Goal: Answer question/provide support

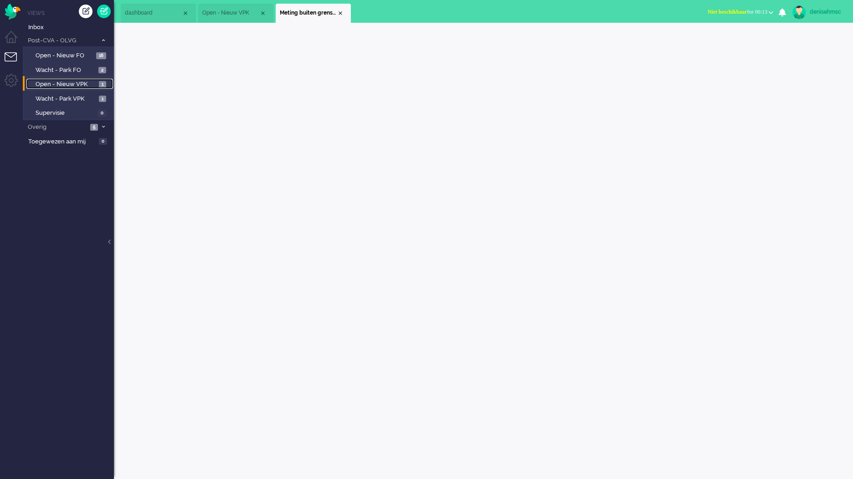
drag, startPoint x: 0, startPoint y: 0, endPoint x: 86, endPoint y: 85, distance: 120.5
click at [86, 85] on span "Open - Nieuw VPK" at bounding box center [66, 84] width 61 height 9
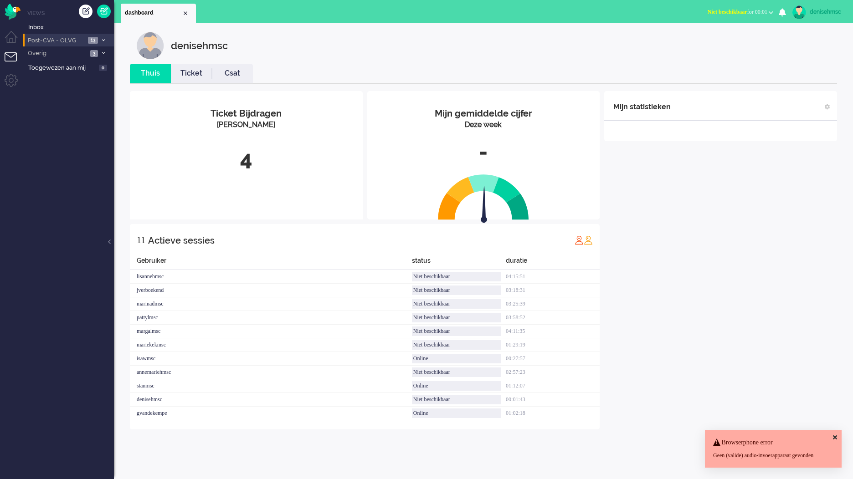
click at [85, 43] on span "Post-CVA - OLVG" at bounding box center [55, 40] width 59 height 9
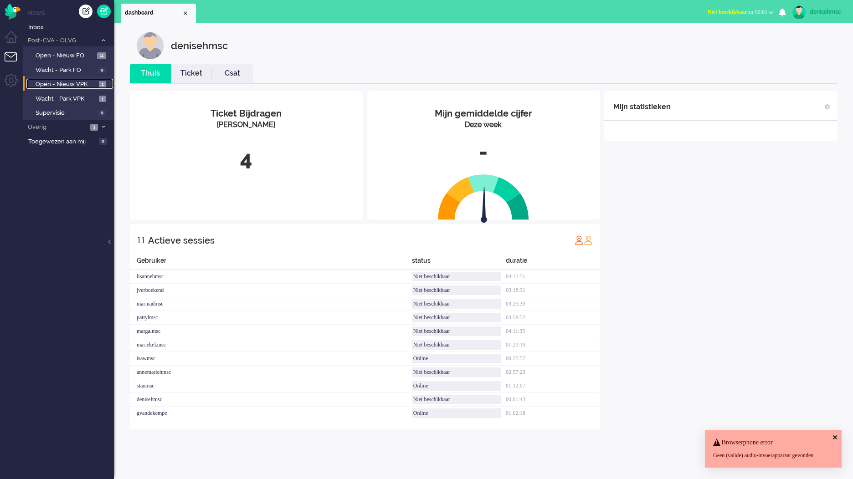
click at [91, 83] on span "Open - Nieuw VPK" at bounding box center [66, 84] width 61 height 9
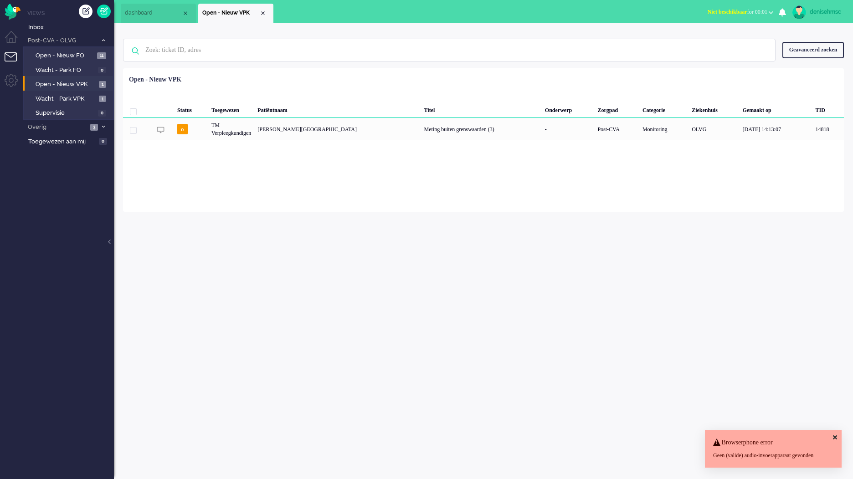
click at [303, 116] on div "Patiëntnaam" at bounding box center [337, 109] width 166 height 18
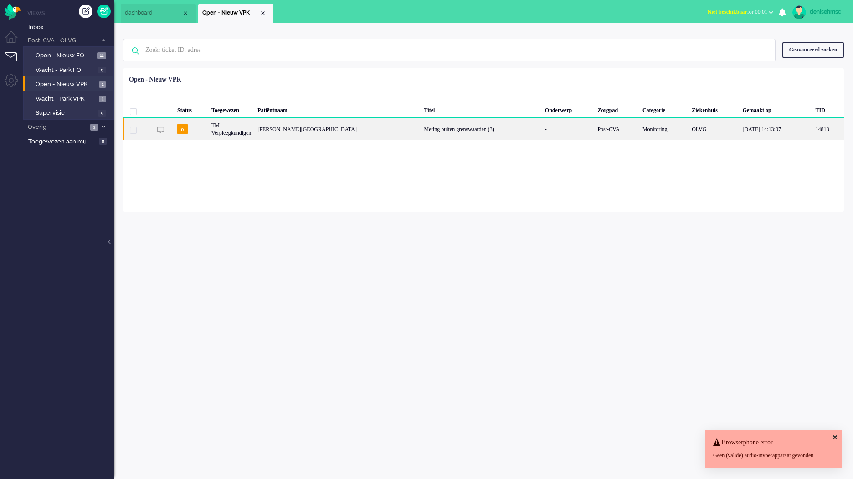
click at [294, 131] on div "F.C. Kroonenberg-Maier" at bounding box center [337, 129] width 166 height 22
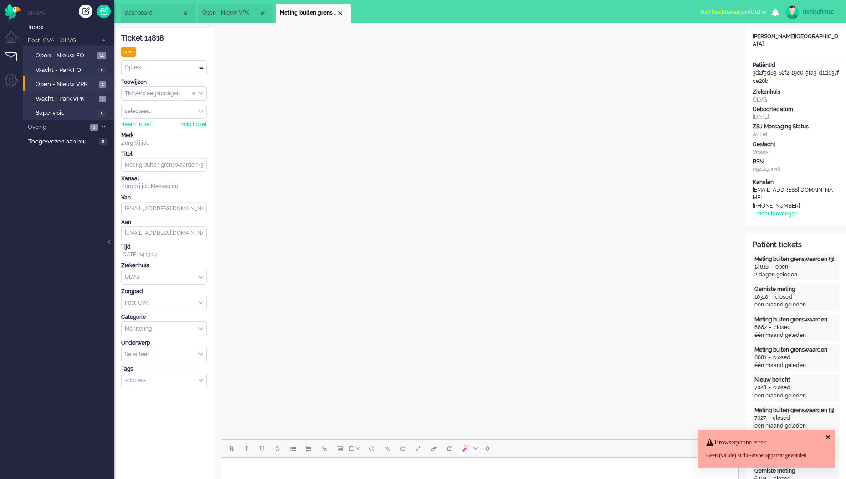
click at [828, 435] on icon at bounding box center [828, 438] width 4 height 6
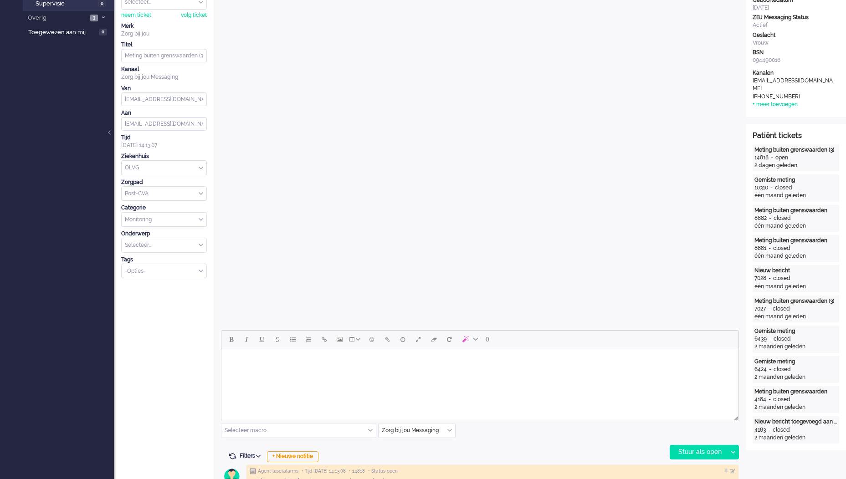
scroll to position [182, 0]
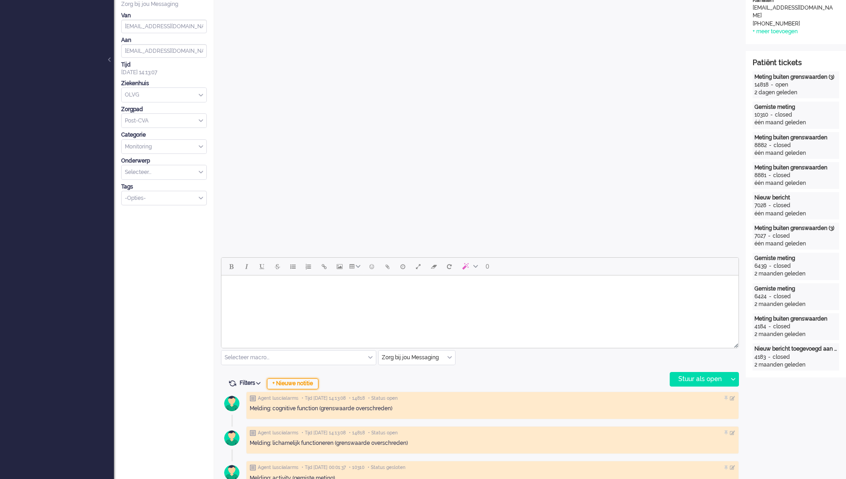
click at [303, 385] on div "+ Nieuwe notitie" at bounding box center [292, 384] width 51 height 11
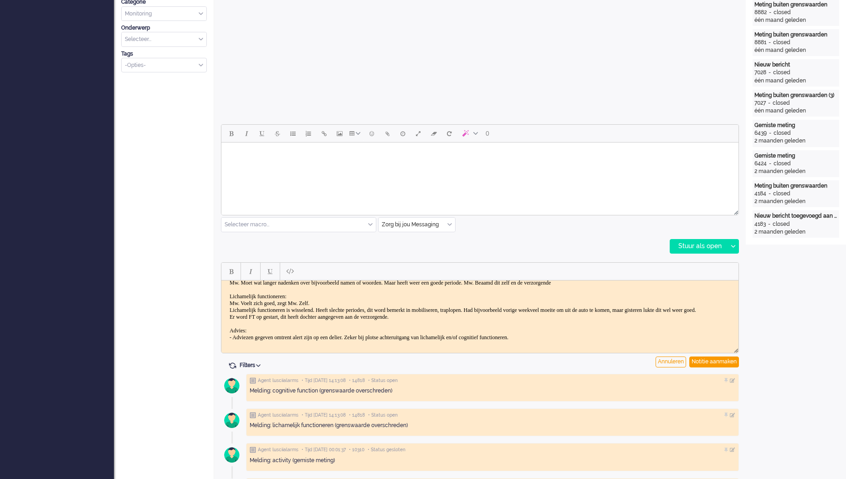
scroll to position [319, 0]
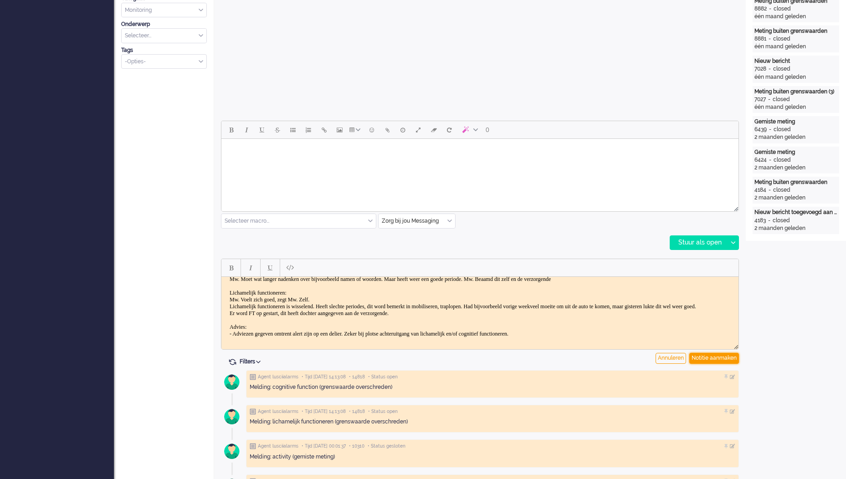
click at [706, 356] on div "Notitie aanmaken" at bounding box center [714, 358] width 50 height 11
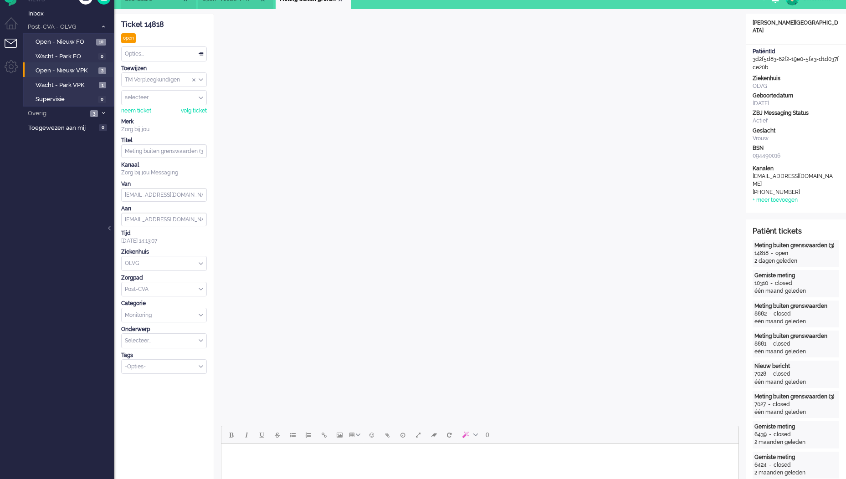
scroll to position [0, 0]
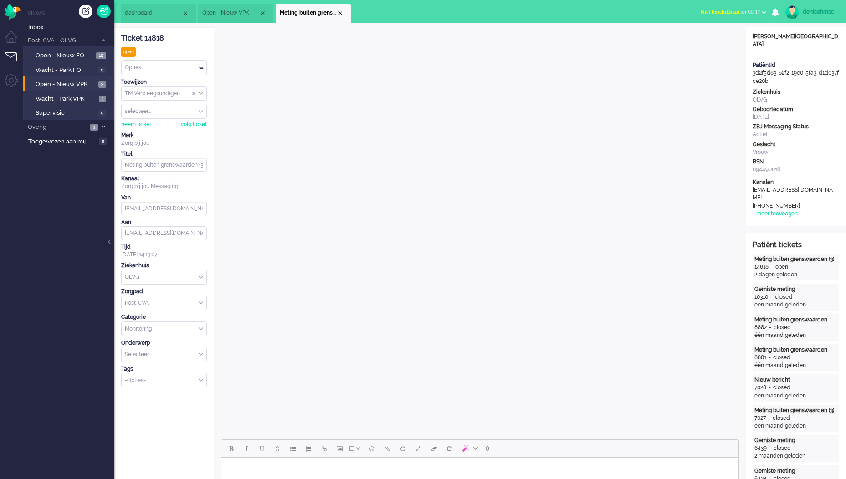
click at [162, 60] on div "Ticket 14818 open Kijkend Opties... Zet Status Open In afwachting Geparkeerd Op…" at bounding box center [164, 208] width 86 height 360
click at [166, 66] on div "Opties..." at bounding box center [164, 68] width 85 height 14
click at [163, 130] on li "Opgelost" at bounding box center [164, 132] width 85 height 13
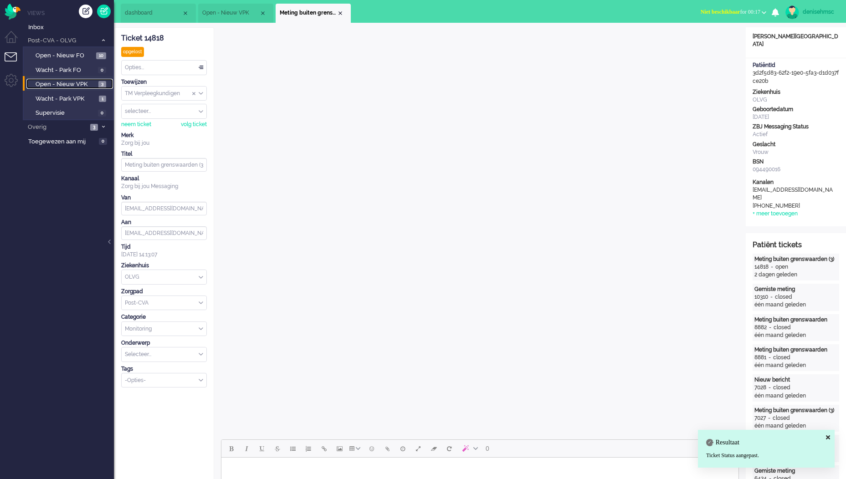
click at [83, 83] on span "Open - Nieuw VPK" at bounding box center [66, 84] width 61 height 9
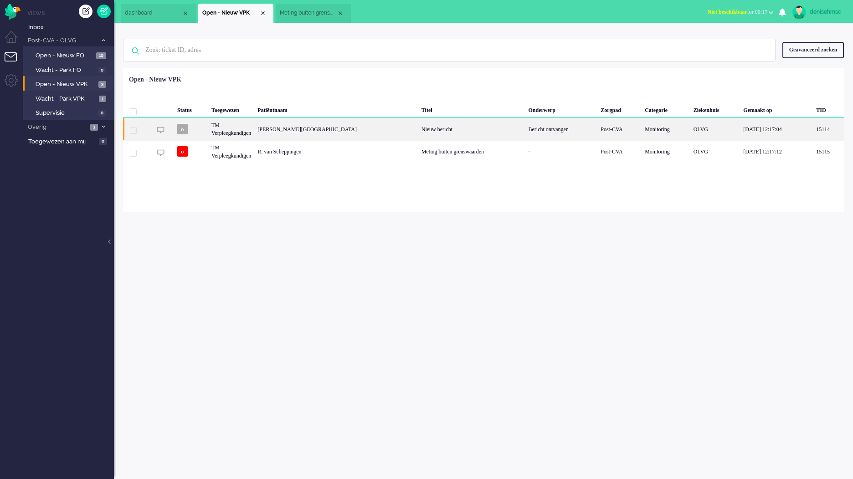
click at [267, 135] on div "A. Beerekamp" at bounding box center [336, 129] width 164 height 22
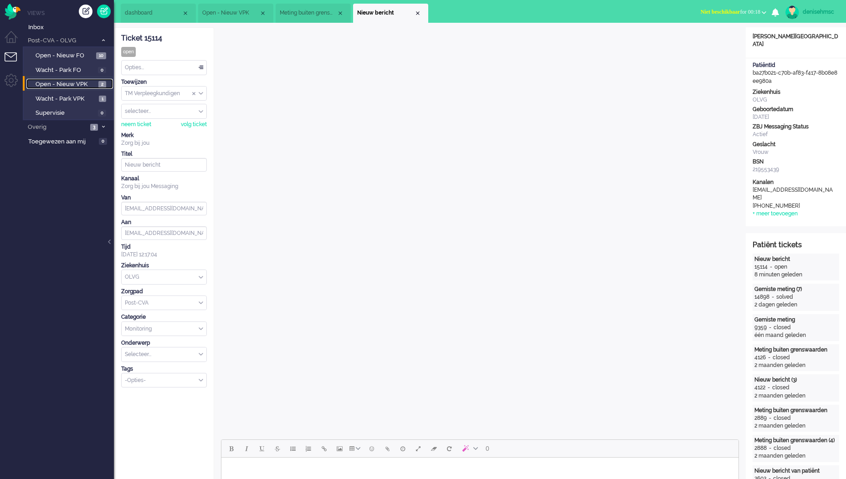
click at [83, 85] on span "Open - Nieuw VPK" at bounding box center [66, 84] width 61 height 9
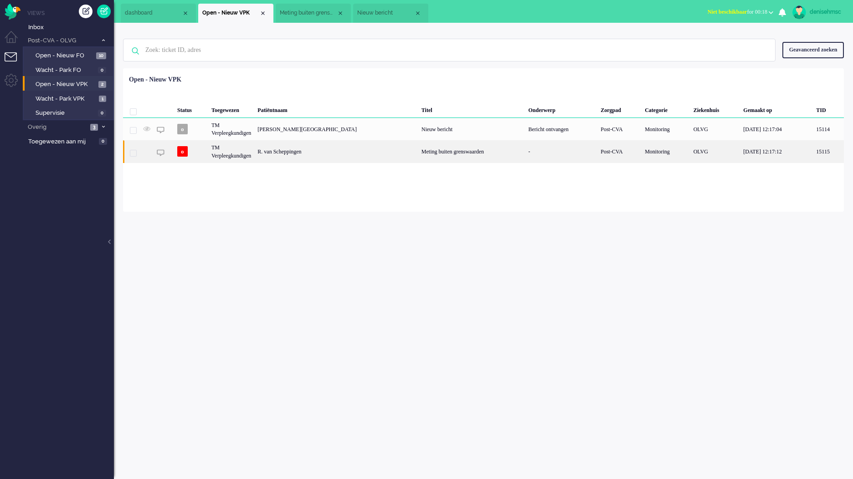
click at [254, 155] on div "TM Verpleegkundigen" at bounding box center [231, 151] width 46 height 22
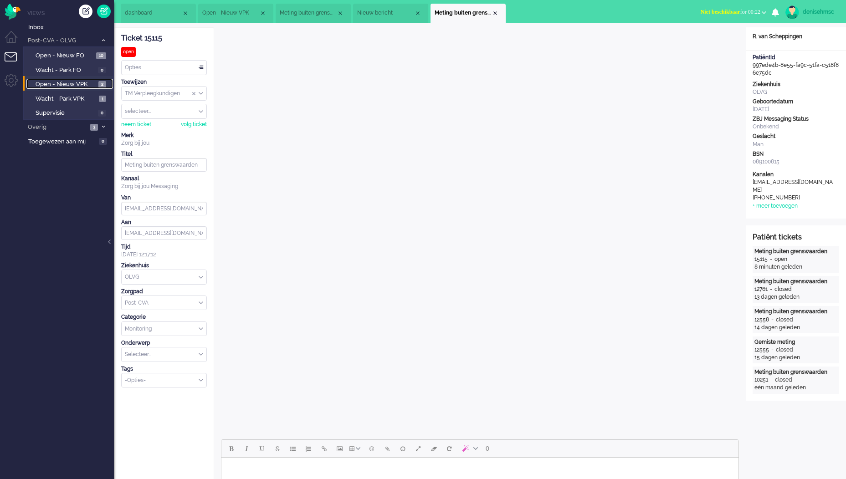
click at [86, 81] on span "Open - Nieuw VPK" at bounding box center [66, 84] width 61 height 9
